Goal: Task Accomplishment & Management: Manage account settings

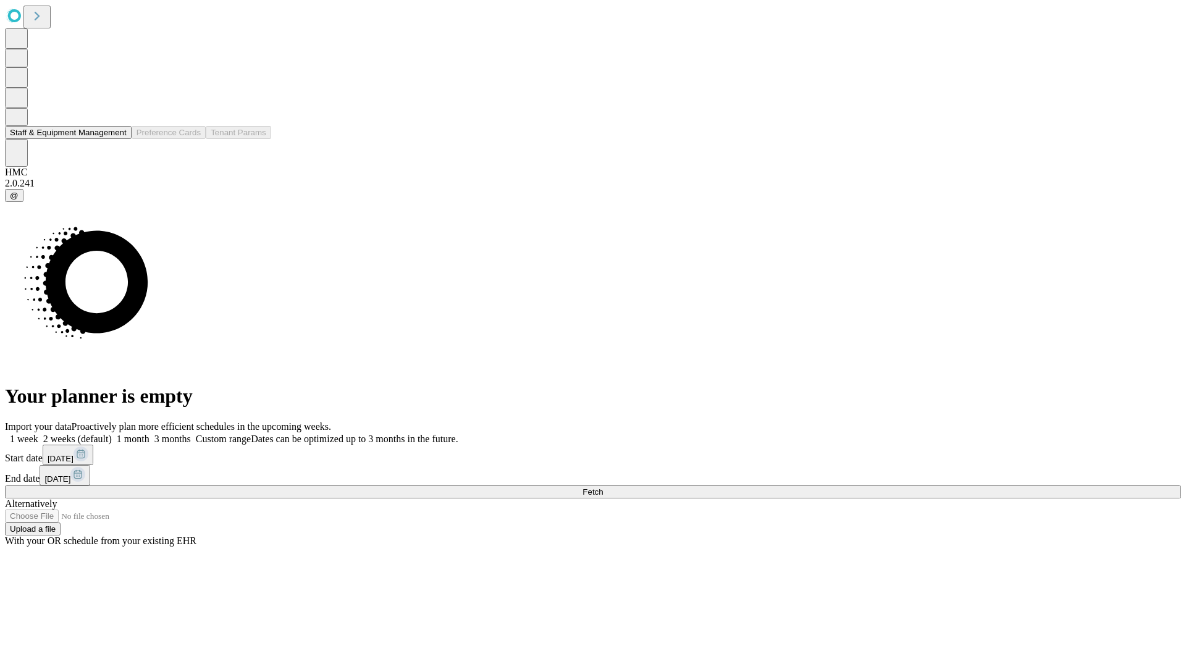
click at [116, 139] on button "Staff & Equipment Management" at bounding box center [68, 132] width 127 height 13
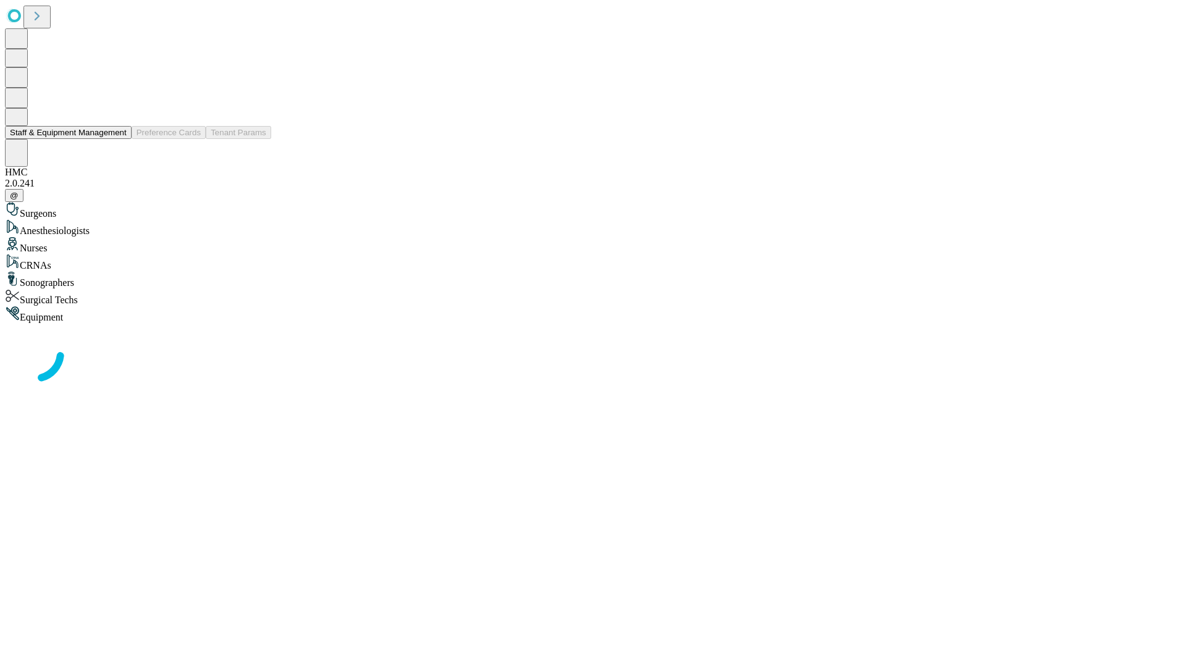
click at [118, 139] on button "Staff & Equipment Management" at bounding box center [68, 132] width 127 height 13
